Goal: Task Accomplishment & Management: Manage account settings

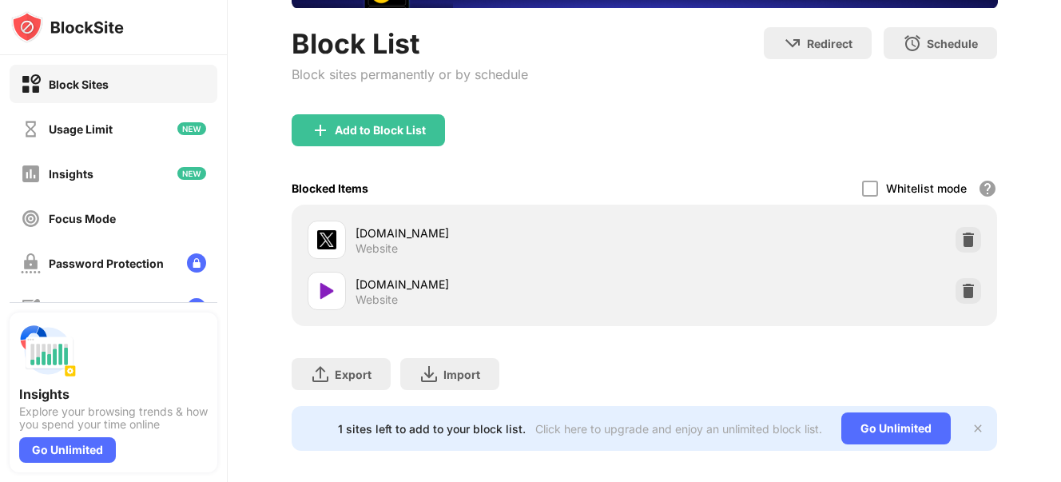
scroll to position [163, 0]
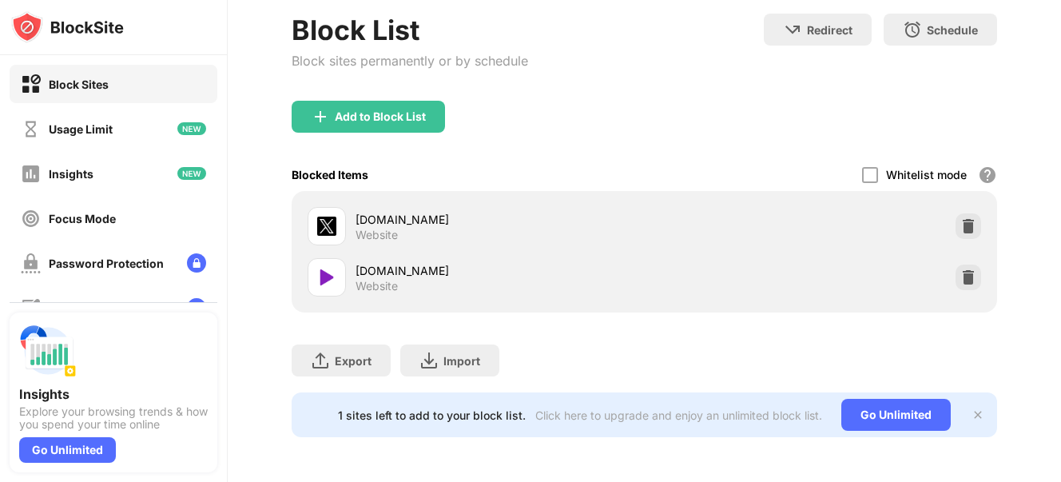
click at [942, 274] on div "[DOMAIN_NAME] Website" at bounding box center [644, 277] width 687 height 51
click at [961, 269] on img at bounding box center [969, 277] width 16 height 16
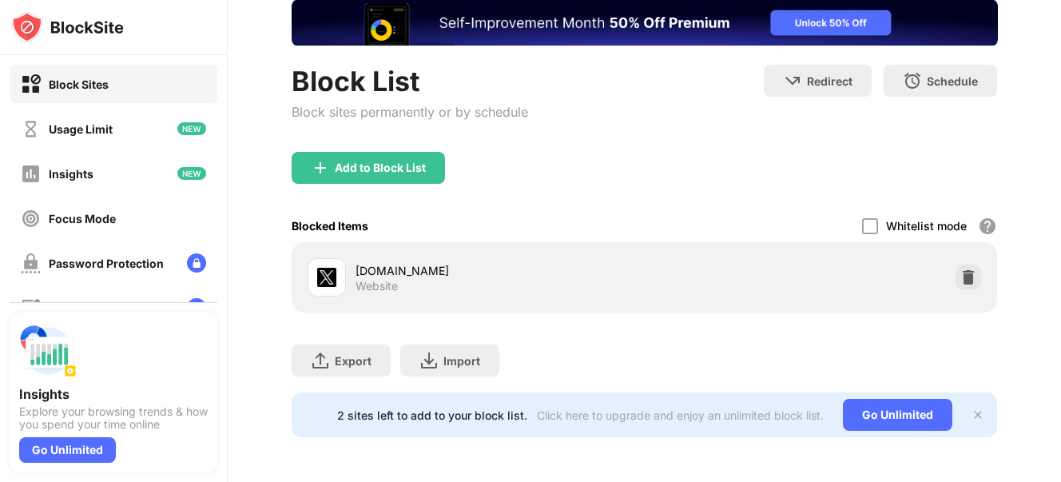
scroll to position [112, 0]
